Goal: Navigation & Orientation: Find specific page/section

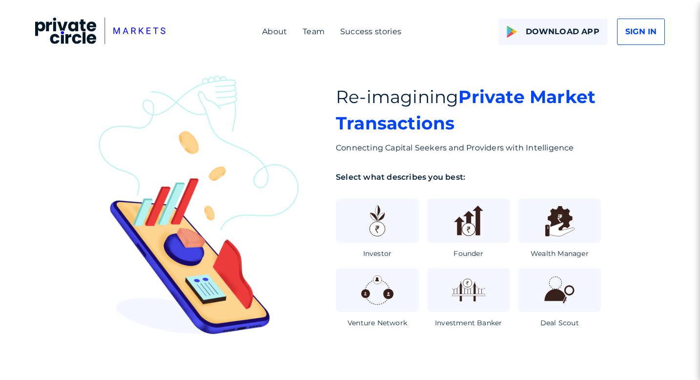
click at [85, 39] on img at bounding box center [100, 31] width 130 height 26
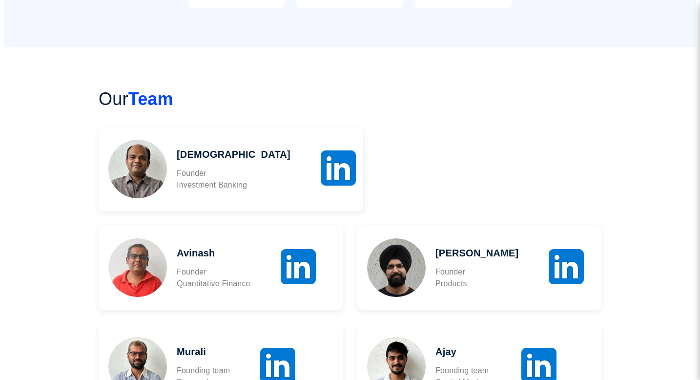
scroll to position [813, 0]
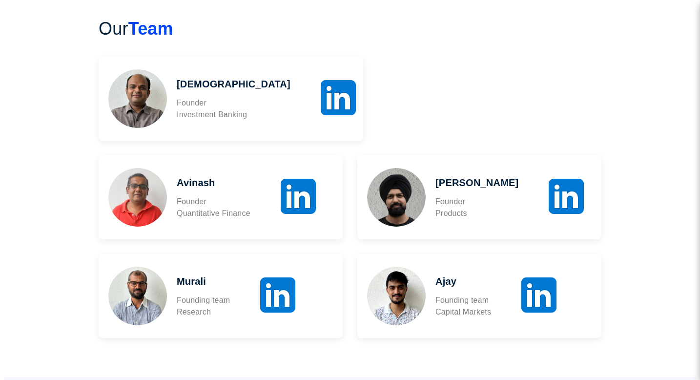
click at [543, 220] on img at bounding box center [566, 196] width 47 height 47
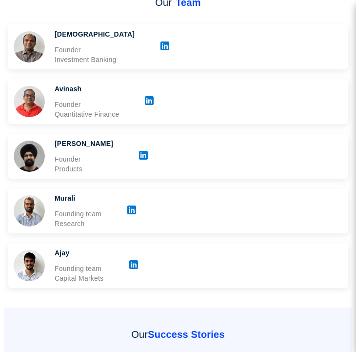
scroll to position [629, 0]
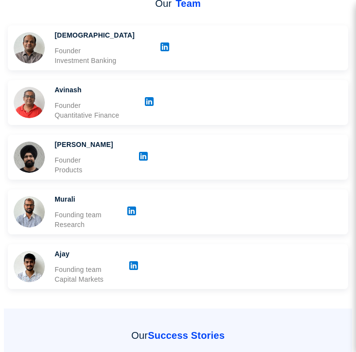
click at [149, 160] on img at bounding box center [144, 156] width 12 height 12
